Goal: Navigation & Orientation: Find specific page/section

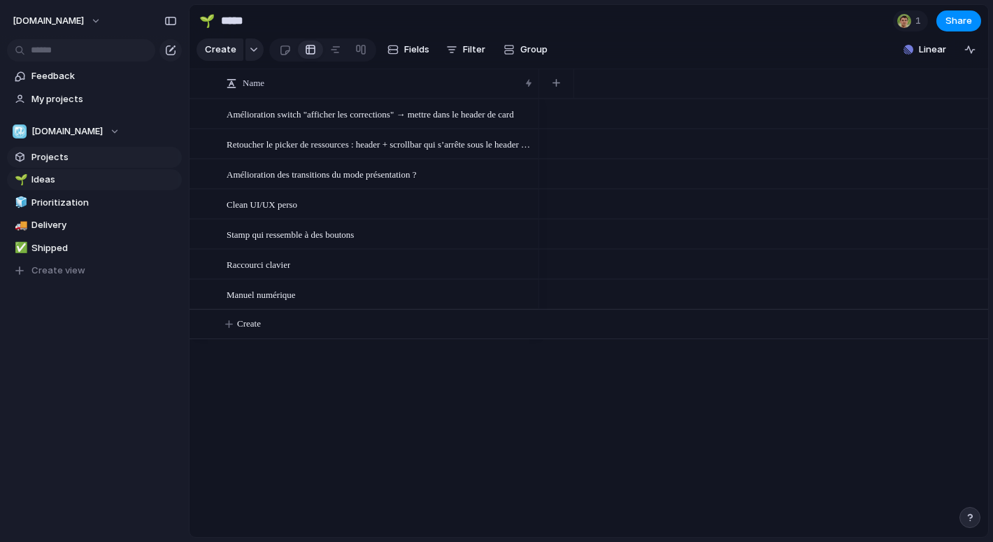
click at [108, 147] on link "Projects" at bounding box center [94, 157] width 175 height 21
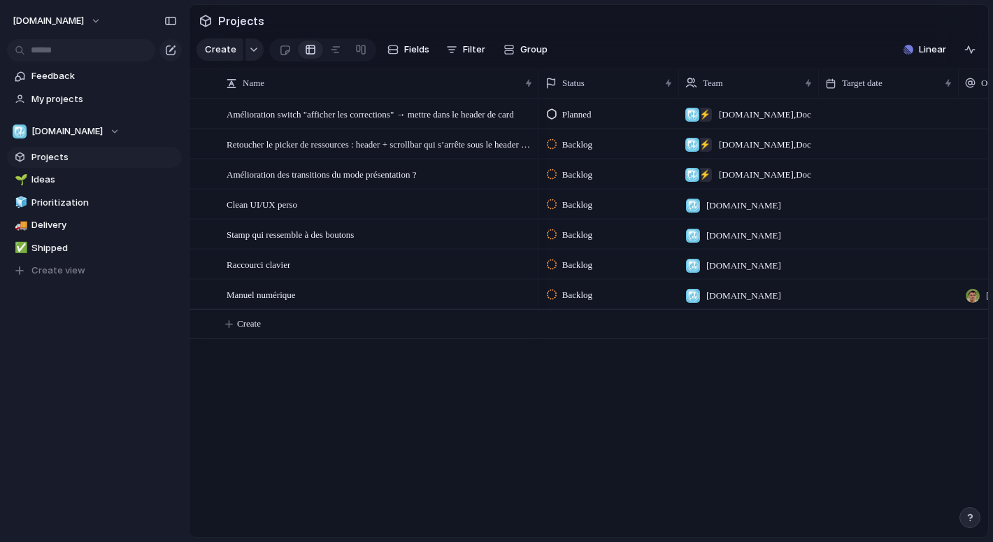
click at [362, 416] on div "Amélioration switch "afficher les corrections" → mettre dans le header de card …" at bounding box center [588, 318] width 798 height 438
